Goal: Information Seeking & Learning: Compare options

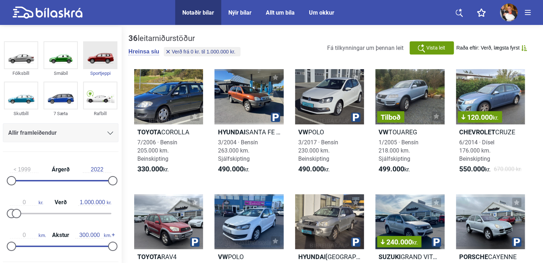
click at [97, 57] on img at bounding box center [100, 55] width 33 height 26
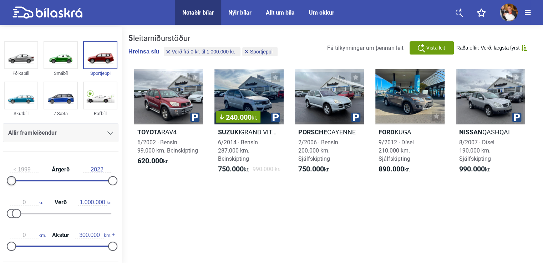
click at [11, 180] on div at bounding box center [11, 180] width 9 height 9
drag, startPoint x: 109, startPoint y: 182, endPoint x: 127, endPoint y: 184, distance: 18.0
click at [127, 184] on div "Fólksbíll Smábíl Sportjeppi Skutbíll 7 Sæta Rafbíll Allir framleiðendur [PERSON…" at bounding box center [271, 146] width 543 height 239
drag, startPoint x: 13, startPoint y: 181, endPoint x: 68, endPoint y: 179, distance: 55.0
click at [68, 179] on div "1999 Árgerð 2022" at bounding box center [61, 174] width 116 height 33
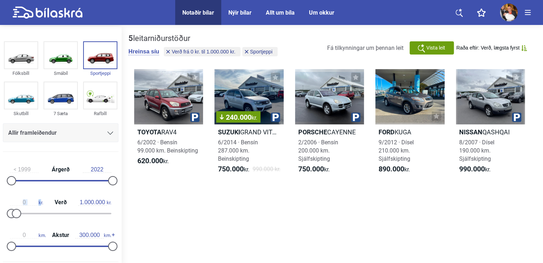
click at [68, 179] on div "1999 Árgerð 2022" at bounding box center [61, 174] width 116 height 33
drag, startPoint x: 68, startPoint y: 179, endPoint x: 61, endPoint y: 179, distance: 7.2
click at [61, 179] on div "1999 Árgerð 2022" at bounding box center [61, 174] width 116 height 33
drag, startPoint x: 11, startPoint y: 181, endPoint x: 71, endPoint y: 187, distance: 60.0
click at [71, 187] on div "2013 Árgerð 2022" at bounding box center [61, 174] width 116 height 33
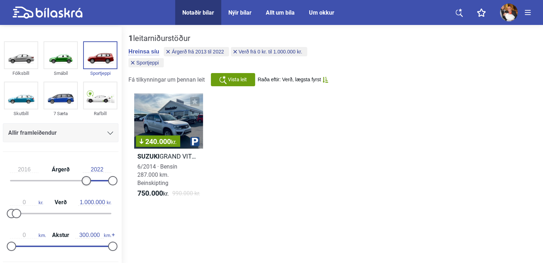
type input "2017"
drag, startPoint x: 71, startPoint y: 185, endPoint x: 89, endPoint y: 182, distance: 17.7
click at [89, 182] on div at bounding box center [90, 180] width 9 height 9
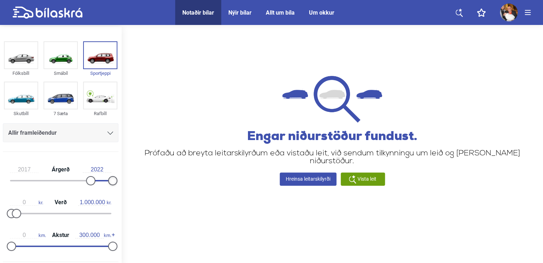
drag, startPoint x: 111, startPoint y: 180, endPoint x: 124, endPoint y: 183, distance: 13.3
click at [124, 183] on div "Fólksbíll Smábíl Sportjeppi Skutbíll 7 Sæta Rafbíll Allir framleiðendur [PERSON…" at bounding box center [271, 146] width 543 height 239
click at [237, 8] on span "Nýir bílar" at bounding box center [239, 12] width 37 height 25
click at [238, 12] on div "Nýir bílar" at bounding box center [240, 12] width 23 height 7
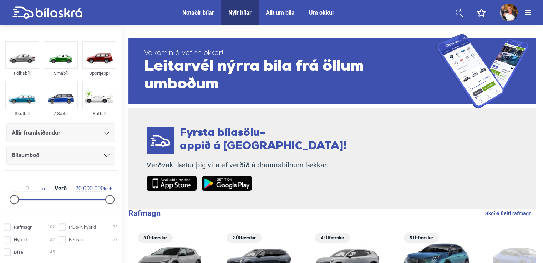
click at [238, 12] on div "Nýir bílar" at bounding box center [240, 12] width 23 height 7
click at [10, 253] on input "Dísel 45" at bounding box center [30, 252] width 51 height 7
checkbox input "true"
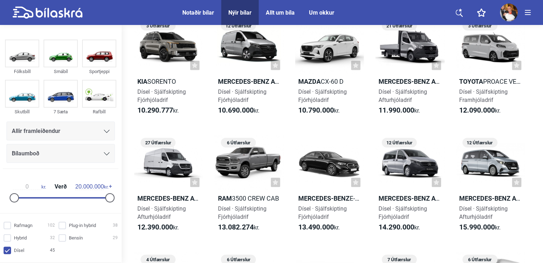
scroll to position [784, 0]
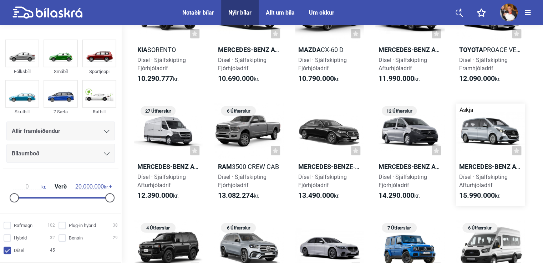
click at [486, 134] on div at bounding box center [490, 131] width 69 height 55
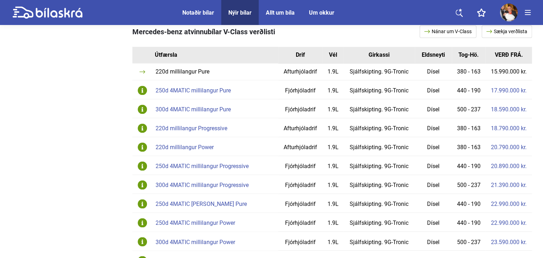
scroll to position [457, 0]
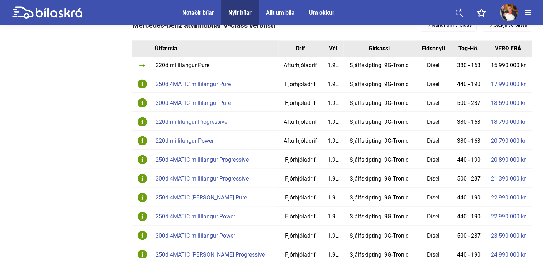
click at [223, 93] on td "300d 4MATIC millilangur Pure" at bounding box center [215, 102] width 126 height 19
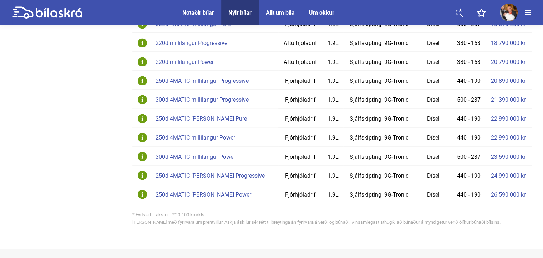
scroll to position [547, 0]
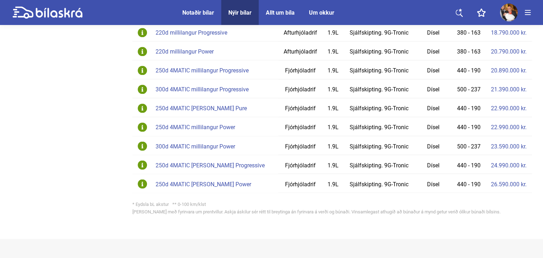
click at [194, 144] on div "300d 4MATIC millilangur Power" at bounding box center [215, 147] width 119 height 6
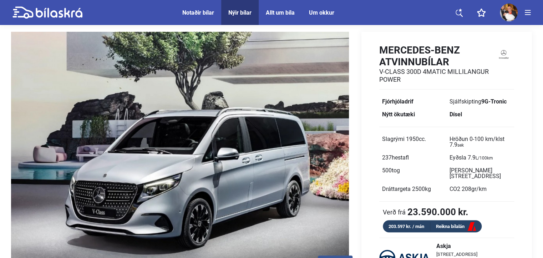
scroll to position [249, 0]
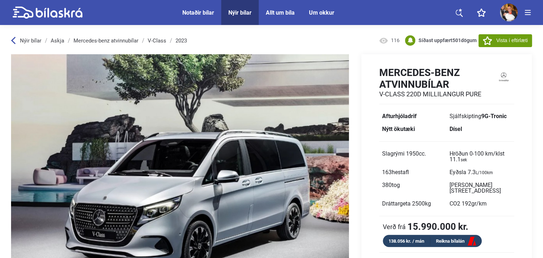
click at [104, 39] on link "Mercedes-benz atvinnubílar" at bounding box center [106, 41] width 65 height 6
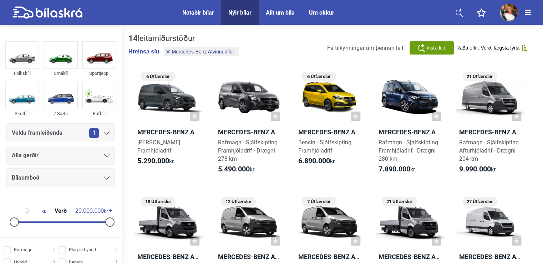
click at [200, 10] on div "Notaðir bílar" at bounding box center [198, 12] width 32 height 7
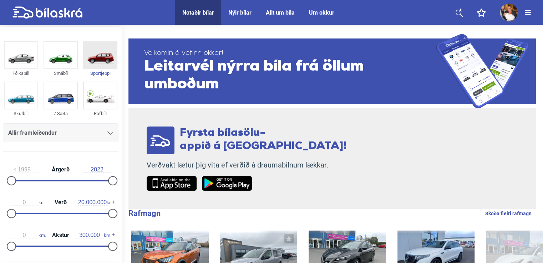
click at [97, 52] on img at bounding box center [100, 55] width 33 height 26
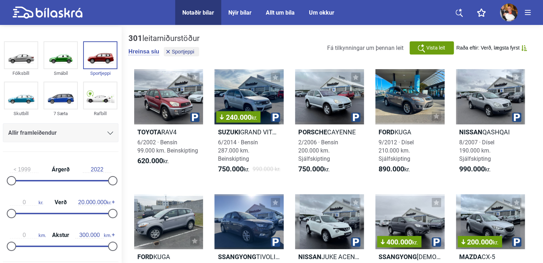
drag, startPoint x: 543, startPoint y: 84, endPoint x: 543, endPoint y: 95, distance: 11.1
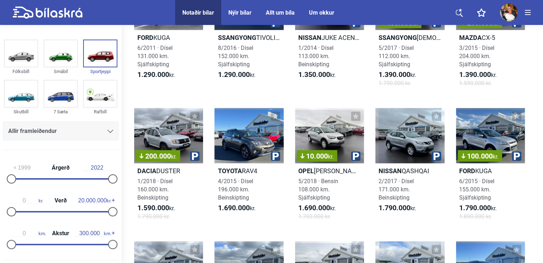
scroll to position [228, 0]
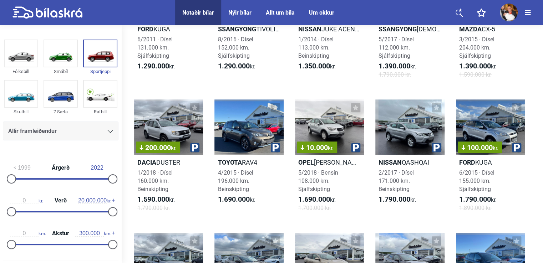
click at [55, 180] on div "1999 Árgerð 2022" at bounding box center [61, 172] width 116 height 33
type input "2013"
drag, startPoint x: 12, startPoint y: 178, endPoint x: 74, endPoint y: 179, distance: 61.4
click at [74, 179] on div at bounding box center [73, 179] width 9 height 9
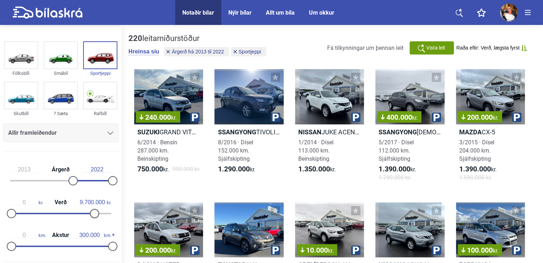
type input "9.600.000"
drag, startPoint x: 107, startPoint y: 214, endPoint x: 56, endPoint y: 210, distance: 51.9
click at [56, 210] on div at bounding box center [59, 213] width 9 height 9
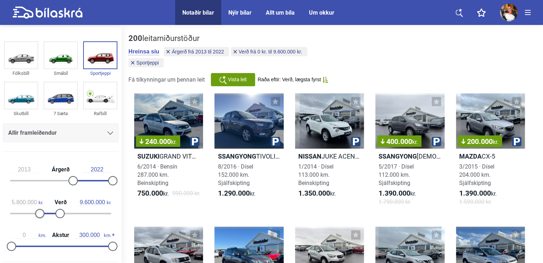
type input "5.900.000"
drag, startPoint x: 14, startPoint y: 213, endPoint x: 43, endPoint y: 214, distance: 29.3
click at [43, 214] on div at bounding box center [41, 213] width 9 height 9
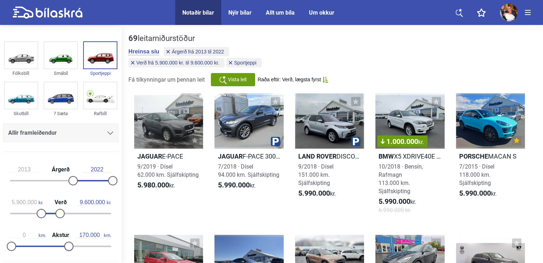
drag, startPoint x: 109, startPoint y: 245, endPoint x: 66, endPoint y: 241, distance: 43.0
click at [66, 242] on div at bounding box center [68, 246] width 9 height 9
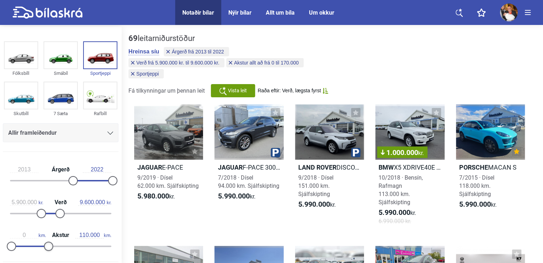
type input "100.000"
drag, startPoint x: 66, startPoint y: 241, endPoint x: 42, endPoint y: 239, distance: 24.7
click at [42, 239] on div "0 km. Akstur 100.000 km." at bounding box center [61, 240] width 116 height 33
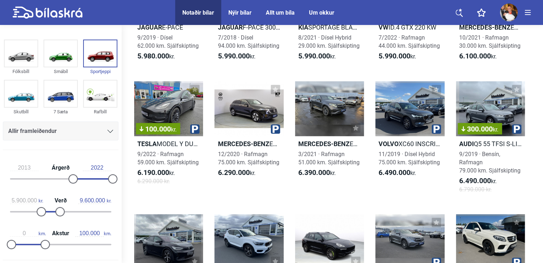
scroll to position [141, 0]
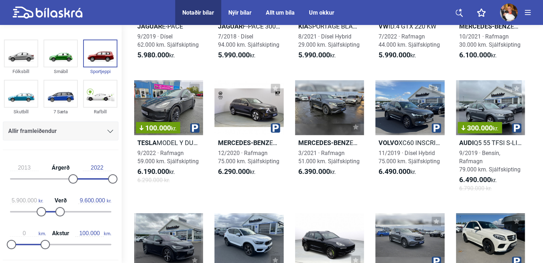
drag, startPoint x: 107, startPoint y: 136, endPoint x: 102, endPoint y: 148, distance: 12.5
click at [102, 148] on div "Fólksbíll Smábíl Sportjeppi Skutbíll 7 Sæta Rafbíll Allir framleiðendur [PERSON…" at bounding box center [60, 96] width 121 height 119
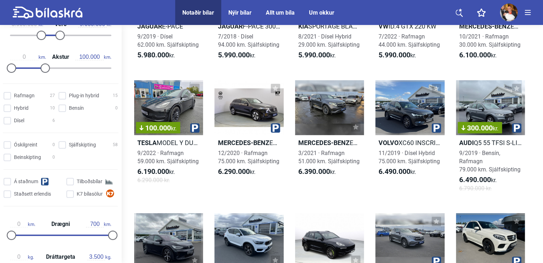
scroll to position [177, 0]
click at [11, 120] on input "Dísel 6" at bounding box center [30, 120] width 51 height 7
checkbox input "true"
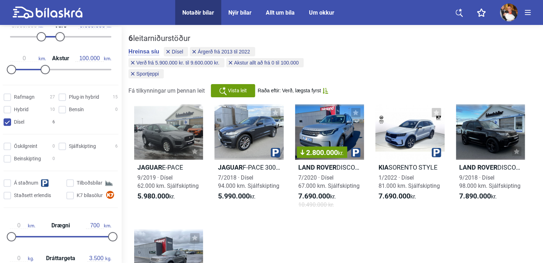
click at [122, 126] on div "6 leitarniðurstöður [PERSON_NAME] [PERSON_NAME] Árgerð frá 2013 til 2022 Verð f…" at bounding box center [332, 191] width 422 height 328
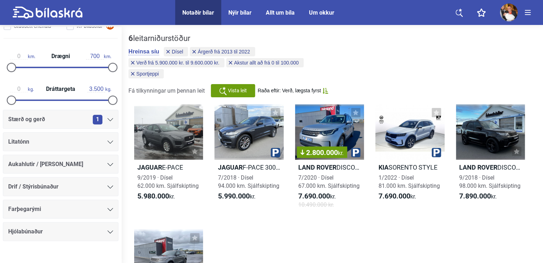
scroll to position [357, 0]
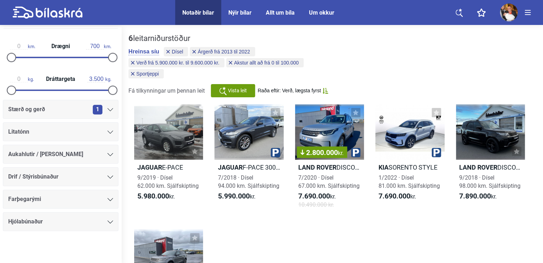
click at [109, 178] on icon at bounding box center [110, 177] width 6 height 3
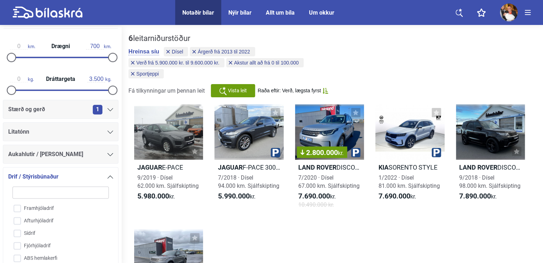
scroll to position [463, 0]
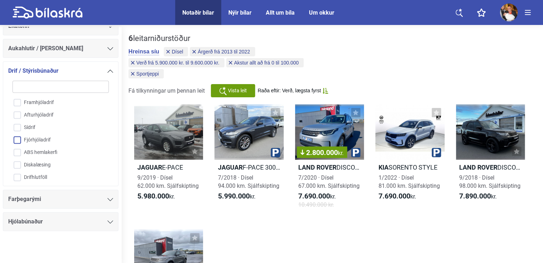
click at [19, 139] on input "Fjórhjóladrif" at bounding box center [55, 140] width 97 height 12
checkbox input "true"
drag, startPoint x: 109, startPoint y: 111, endPoint x: 101, endPoint y: 139, distance: 28.8
click at [101, 139] on div "Framhjóladrif Afturhjóladrif Sídrif Fjórhjóladrif ABS hemlakerfi Diskalæsing Dr…" at bounding box center [60, 129] width 105 height 106
click at [104, 72] on div "1" at bounding box center [103, 71] width 20 height 10
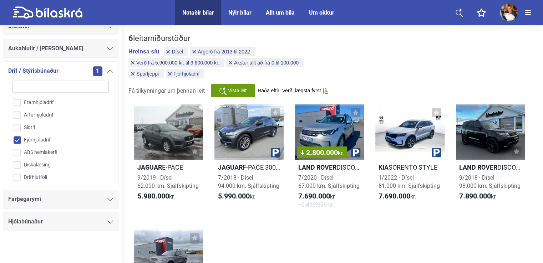
scroll to position [357, 0]
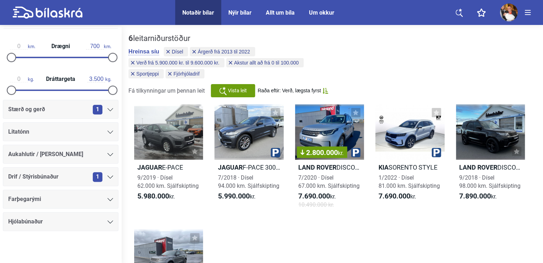
click at [109, 109] on icon at bounding box center [110, 109] width 6 height 3
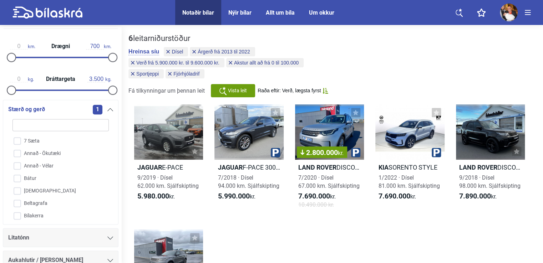
scroll to position [430, 0]
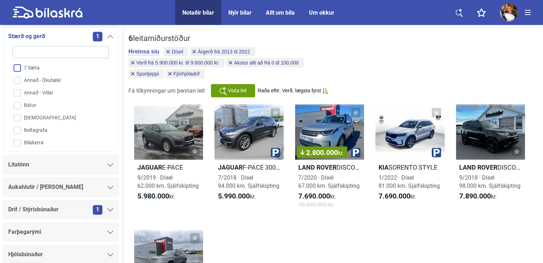
click at [16, 67] on input "7 Sæta" at bounding box center [55, 68] width 97 height 12
checkbox input "true"
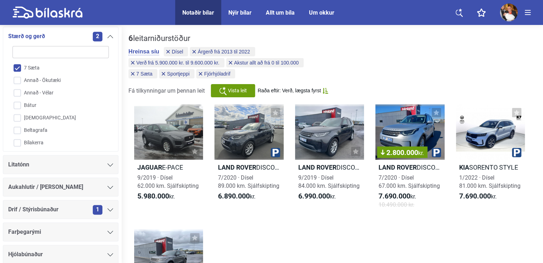
click at [109, 37] on icon at bounding box center [110, 36] width 6 height 3
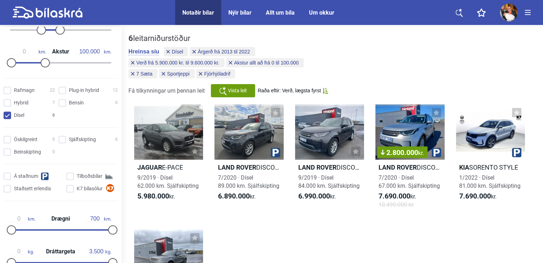
scroll to position [183, 0]
click at [60, 140] on input "Sjálfskipting 6" at bounding box center [89, 140] width 59 height 7
checkbox input "true"
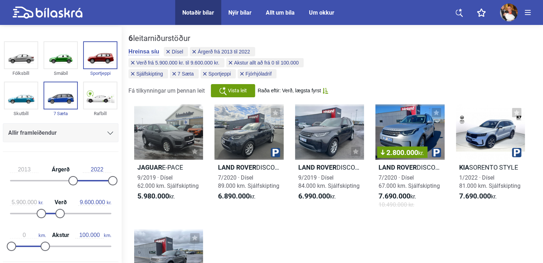
click at [109, 134] on icon at bounding box center [110, 133] width 6 height 3
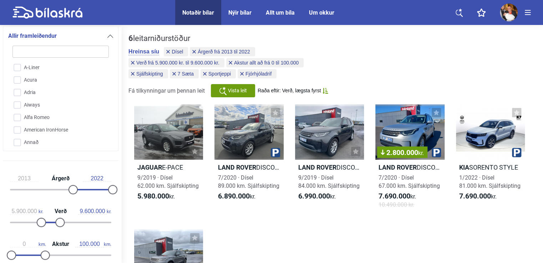
click at [332, 40] on div "6 leitarniðurstöður [PERSON_NAME] [PERSON_NAME] Árgerð frá 2013 til 2022 Verð f…" at bounding box center [333, 66] width 408 height 64
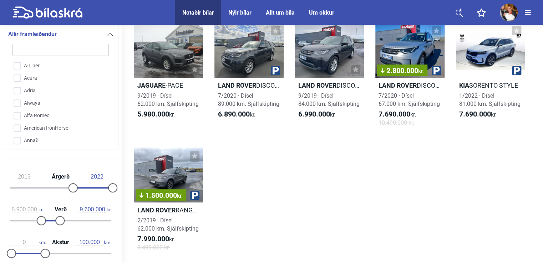
scroll to position [94, 0]
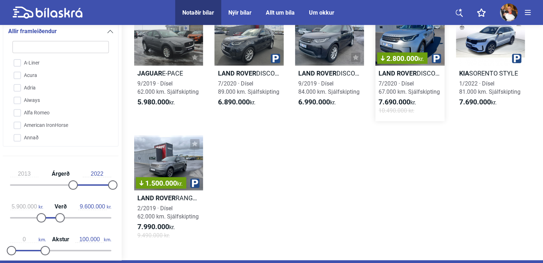
click at [410, 36] on div "2.800.000 kr." at bounding box center [410, 37] width 69 height 55
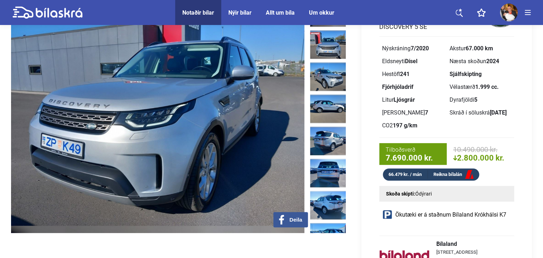
scroll to position [52, 0]
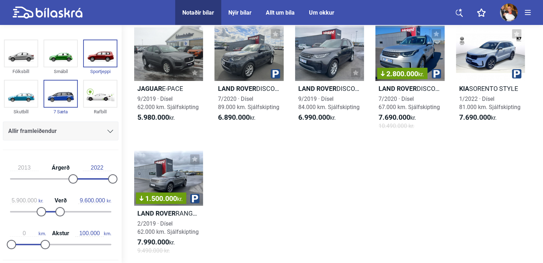
scroll to position [94, 0]
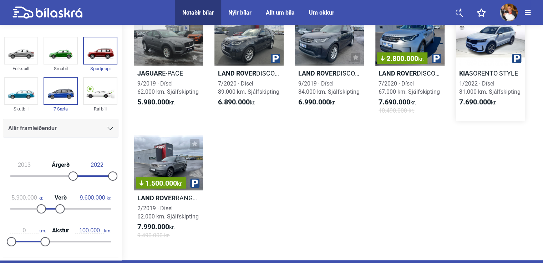
click at [496, 45] on div at bounding box center [490, 37] width 69 height 55
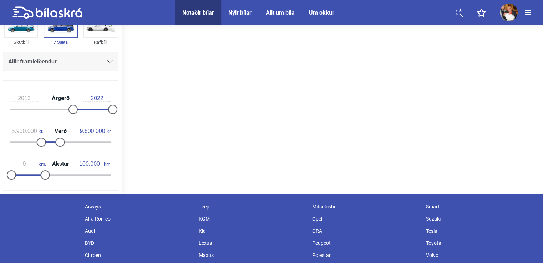
scroll to position [94, 0]
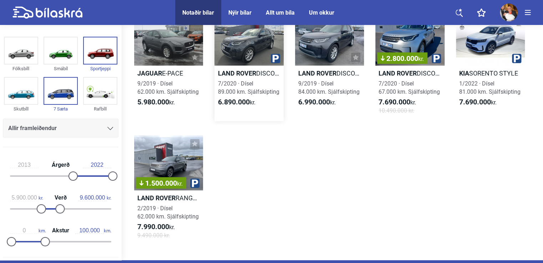
click at [251, 45] on div at bounding box center [249, 37] width 69 height 55
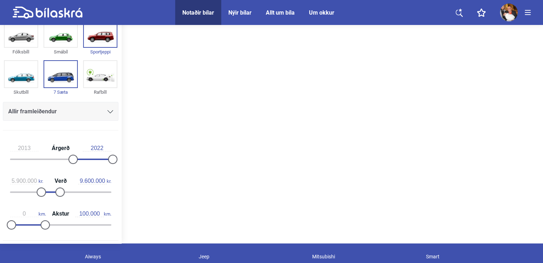
scroll to position [94, 0]
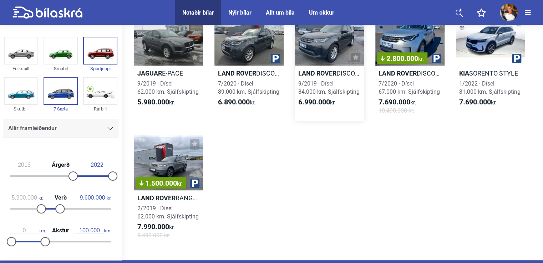
click at [327, 43] on div at bounding box center [329, 37] width 69 height 55
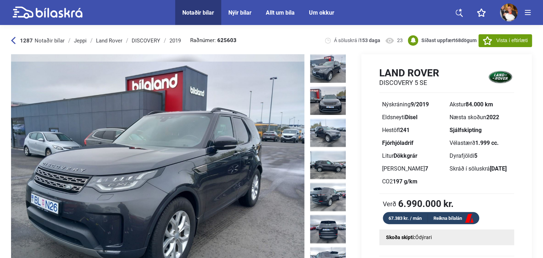
click at [49, 42] on span "Notaðir bílar" at bounding box center [50, 40] width 30 height 6
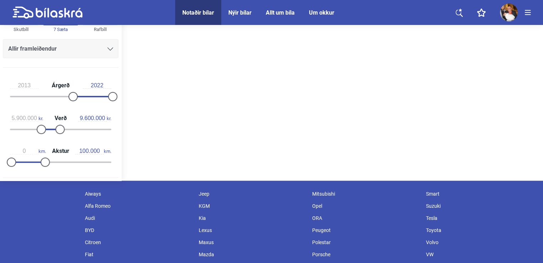
scroll to position [94, 0]
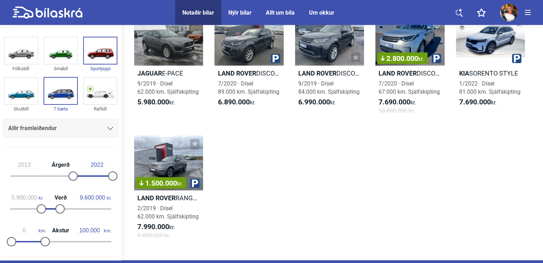
click at [424, 141] on div "Jaguar E-PACE 9/2019 · Dísel 62.000 km. Sjálfskipting 5.980.000 kr. Land Rover …" at bounding box center [333, 128] width 408 height 250
click at [320, 11] on div "Um okkur" at bounding box center [321, 12] width 25 height 7
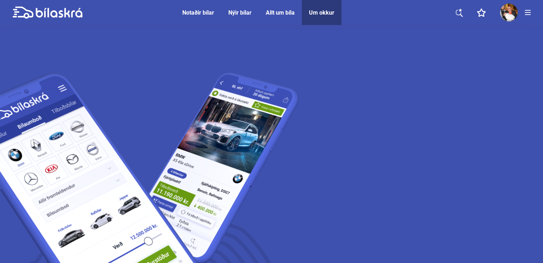
drag, startPoint x: 417, startPoint y: 125, endPoint x: 413, endPoint y: 93, distance: 32.3
click at [278, 12] on div "Allt um bíla" at bounding box center [280, 12] width 29 height 7
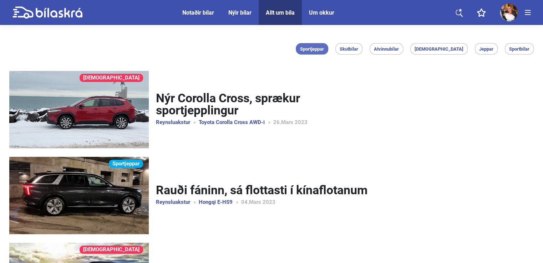
click at [324, 48] on span "Sportjeppar" at bounding box center [312, 49] width 24 height 5
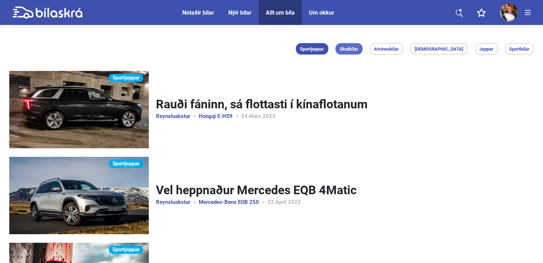
click at [358, 51] on span "Skutbílar" at bounding box center [349, 49] width 19 height 5
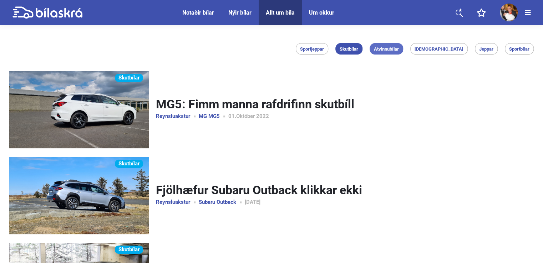
click at [399, 51] on span "Atvinnubílar" at bounding box center [386, 49] width 25 height 5
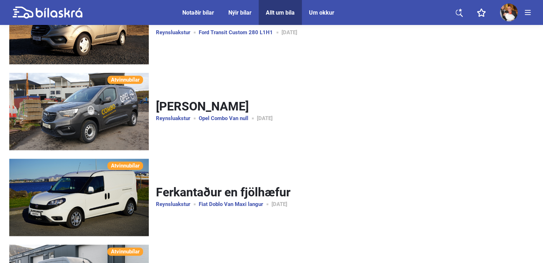
scroll to position [690, 0]
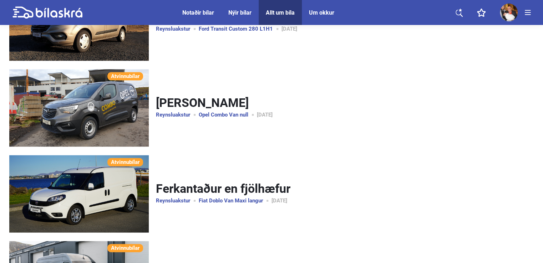
click at [209, 188] on link "Ferkantaður en fjölhæfur" at bounding box center [263, 189] width 214 height 13
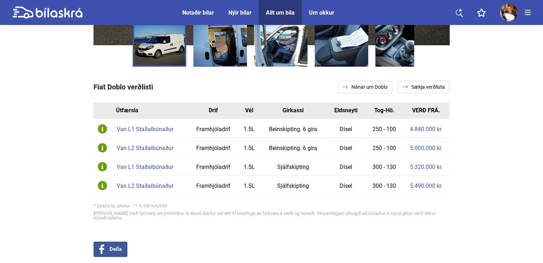
scroll to position [5066, 0]
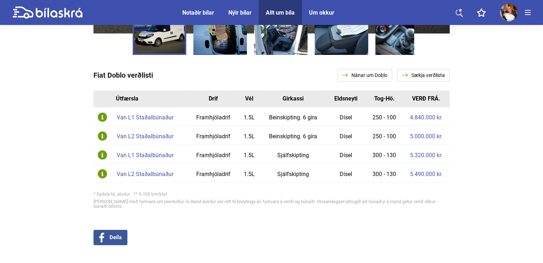
click at [159, 172] on div "Van L2 Staðalbúnaður" at bounding box center [151, 175] width 69 height 6
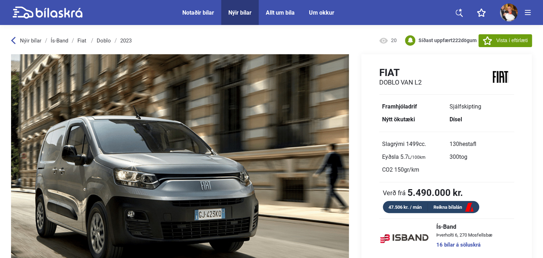
click at [238, 11] on div "Nýir bílar" at bounding box center [240, 12] width 23 height 7
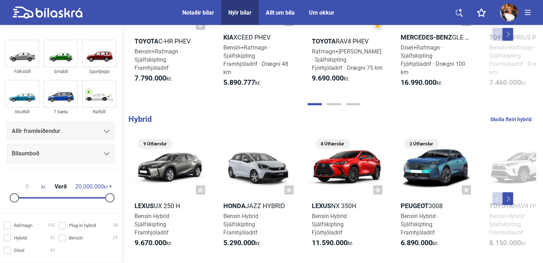
scroll to position [421, 0]
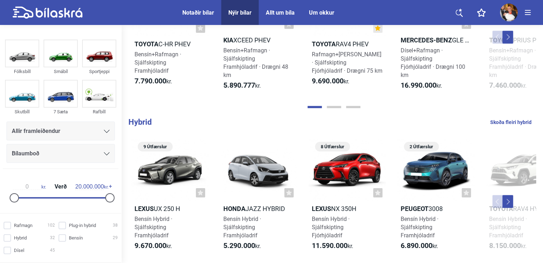
click at [104, 132] on icon at bounding box center [107, 131] width 6 height 3
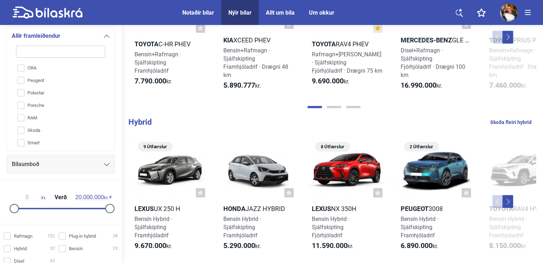
scroll to position [226, 0]
drag, startPoint x: 106, startPoint y: 157, endPoint x: 105, endPoint y: 139, distance: 17.6
click at [105, 139] on div "Allir framleiðendur Aiways Alfa Romeo Audi BYD Citroen Fiat Ford Honda Jeep KGM…" at bounding box center [61, 122] width 116 height 192
click at [20, 142] on input "VW" at bounding box center [56, 141] width 90 height 12
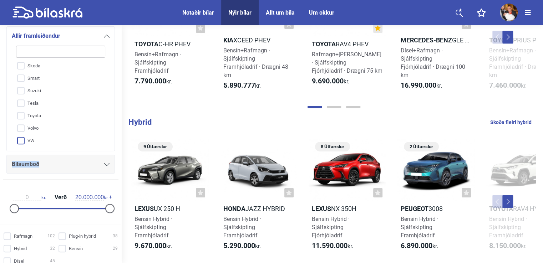
checkbox input "true"
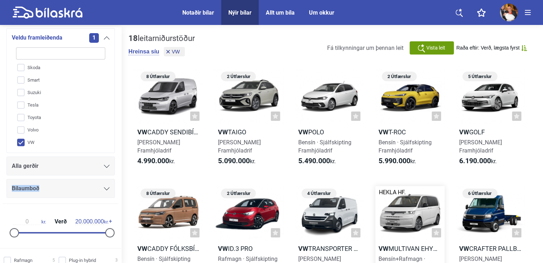
click at [418, 212] on div at bounding box center [410, 213] width 69 height 55
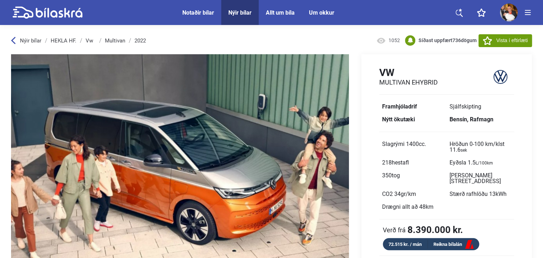
click at [15, 41] on icon at bounding box center [13, 40] width 5 height 7
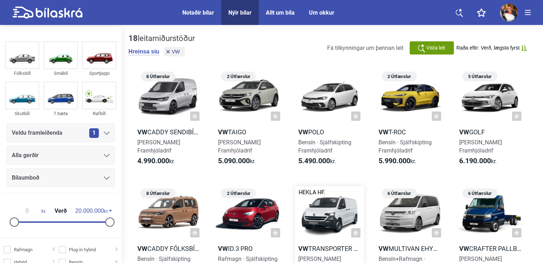
click at [340, 226] on div at bounding box center [329, 213] width 69 height 55
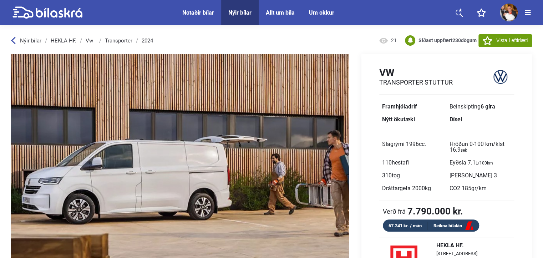
click at [478, 126] on div "Vw Transporter Stuttur Framhjóladrif Beinskipting 6 gíra Nýtt ökutæki Dísel Sla…" at bounding box center [447, 149] width 171 height 165
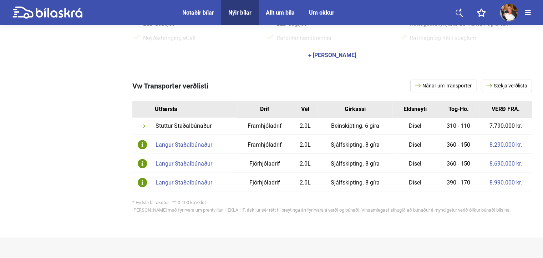
scroll to position [391, 0]
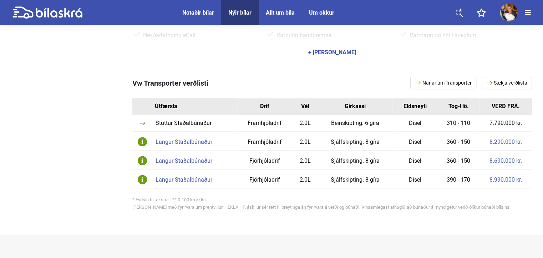
click at [186, 178] on div "Langur Staðalbúnaður" at bounding box center [195, 180] width 78 height 6
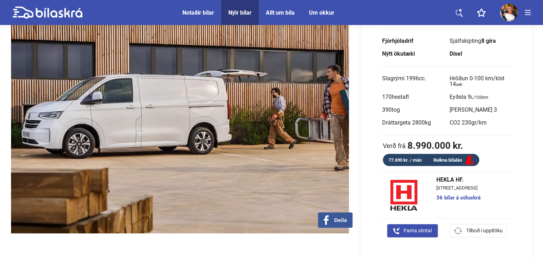
scroll to position [64, 0]
